Goal: Task Accomplishment & Management: Use online tool/utility

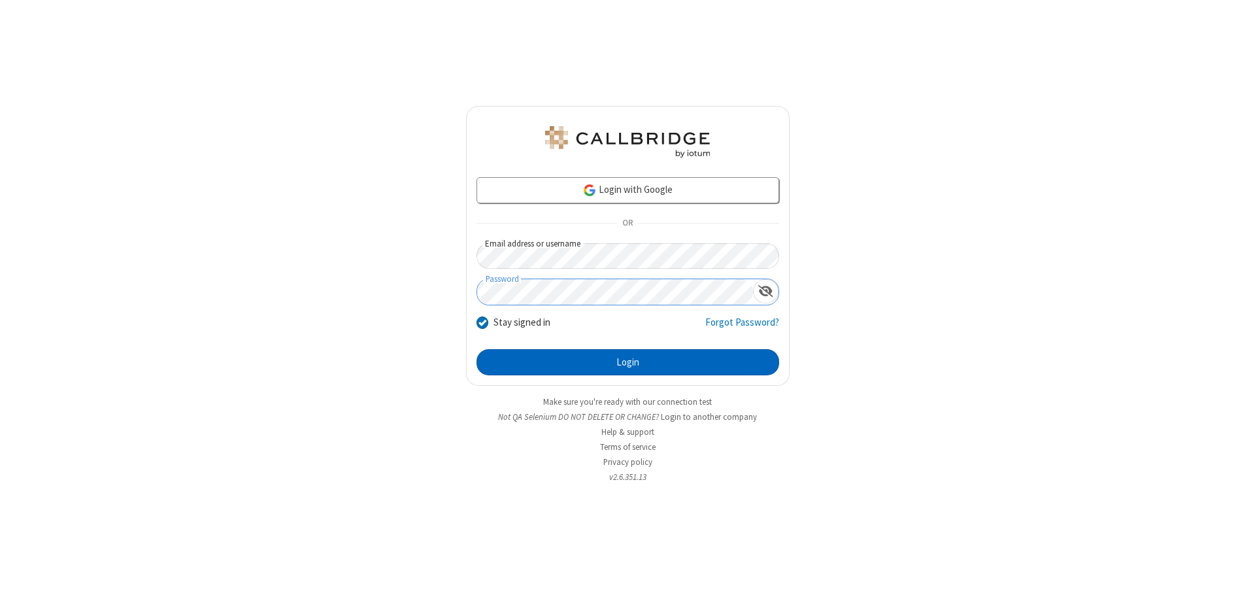
click at [628, 362] on button "Login" at bounding box center [628, 362] width 303 height 26
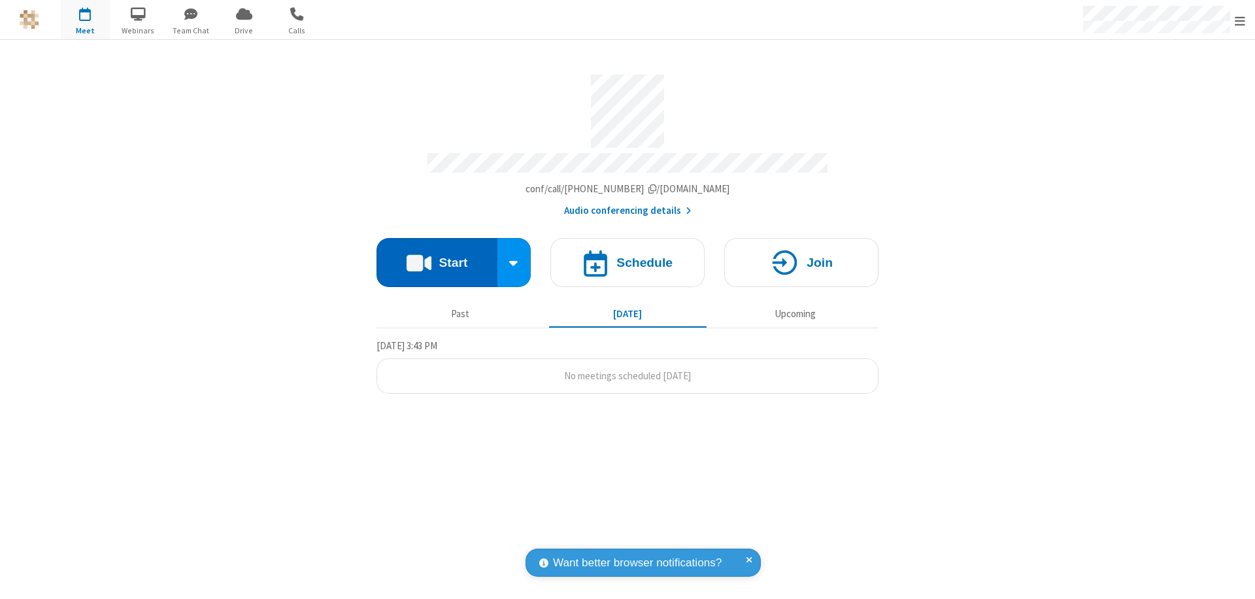
click at [437, 256] on button "Start" at bounding box center [437, 262] width 121 height 49
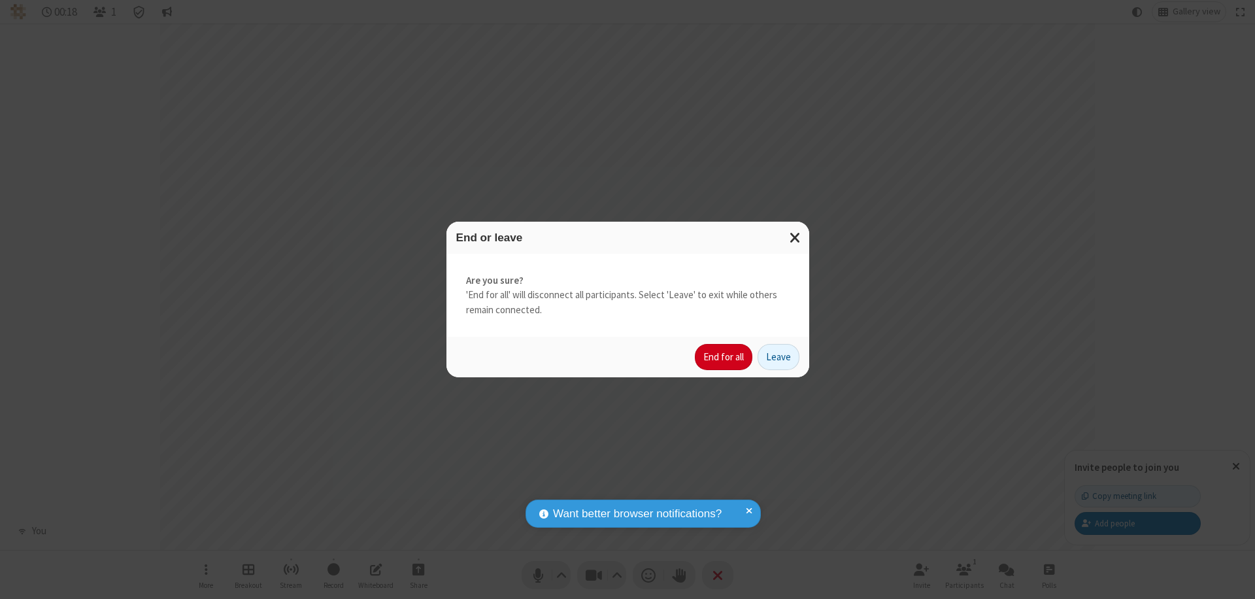
click at [724, 357] on button "End for all" at bounding box center [724, 357] width 58 height 26
